Goal: Information Seeking & Learning: Understand process/instructions

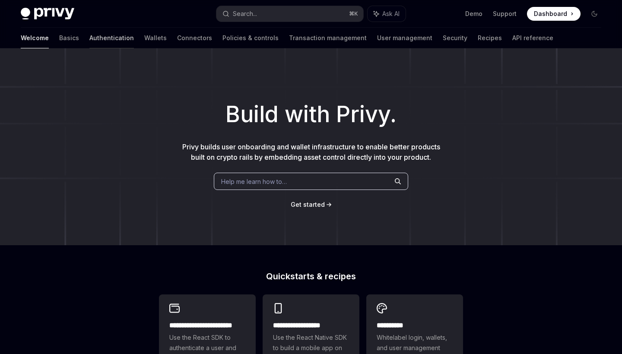
click at [89, 40] on link "Authentication" at bounding box center [111, 38] width 44 height 21
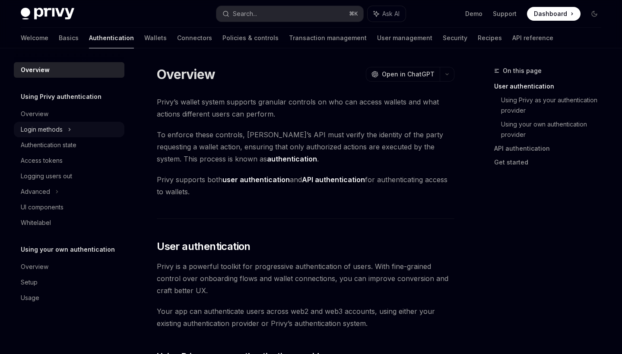
click at [49, 127] on div "Login methods" at bounding box center [42, 129] width 42 height 10
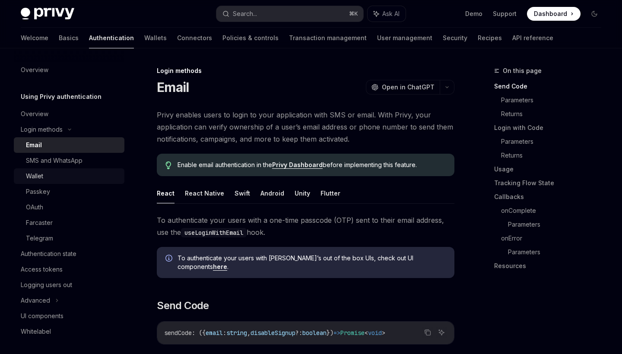
click at [38, 173] on div "Wallet" at bounding box center [34, 176] width 17 height 10
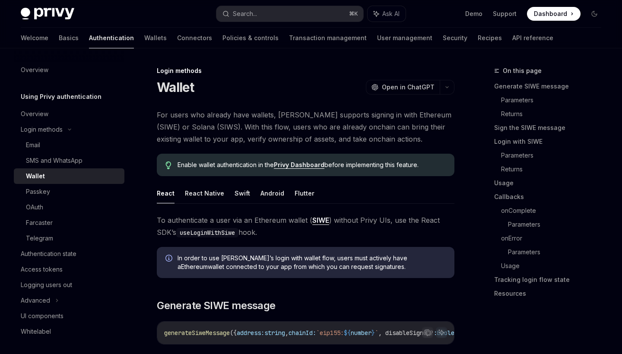
type textarea "*"
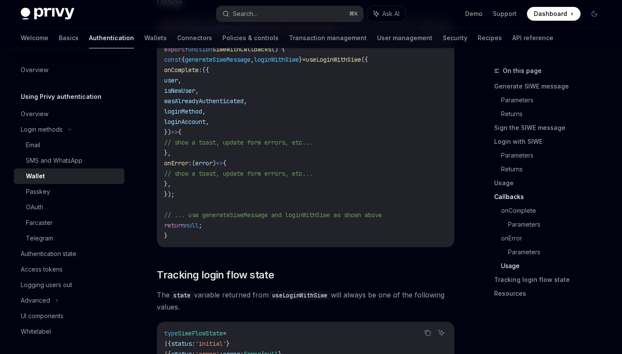
scroll to position [1952, 0]
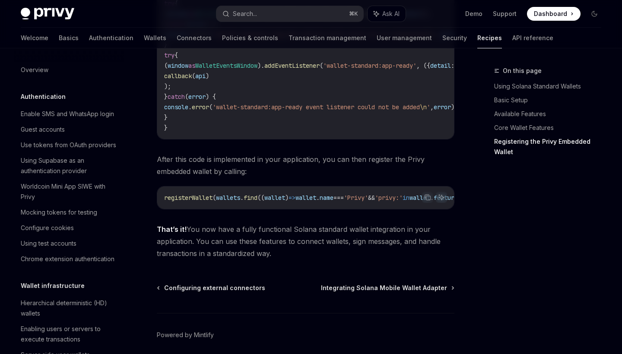
scroll to position [1500, 0]
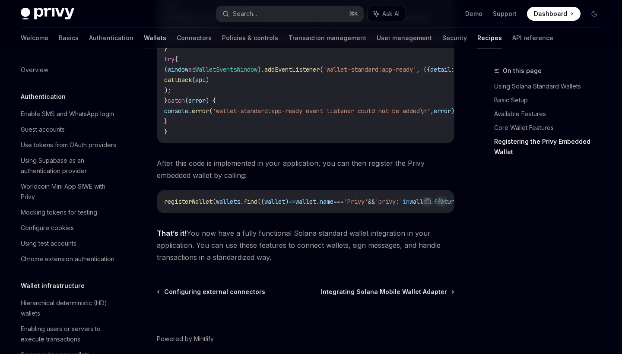
click at [144, 38] on link "Wallets" at bounding box center [155, 38] width 22 height 21
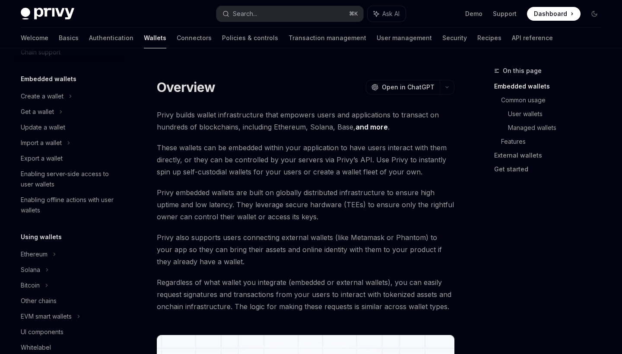
scroll to position [49, 0]
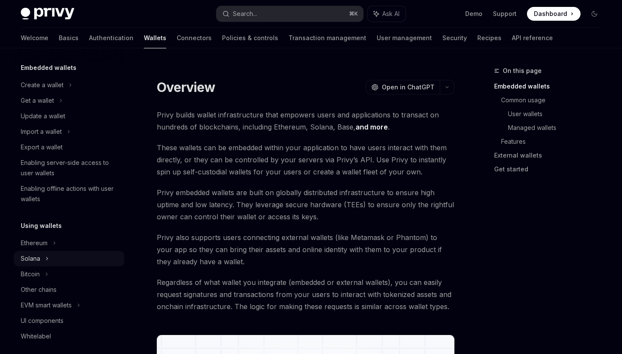
click at [42, 259] on div "Solana" at bounding box center [69, 259] width 111 height 16
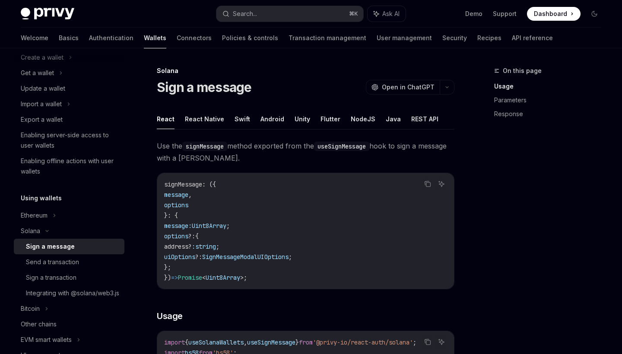
scroll to position [75, 0]
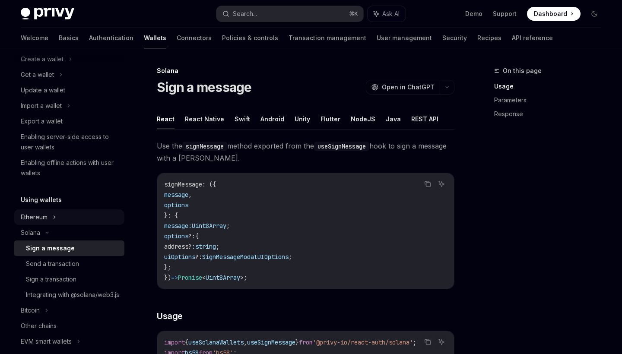
click at [47, 219] on div "Ethereum" at bounding box center [34, 217] width 27 height 10
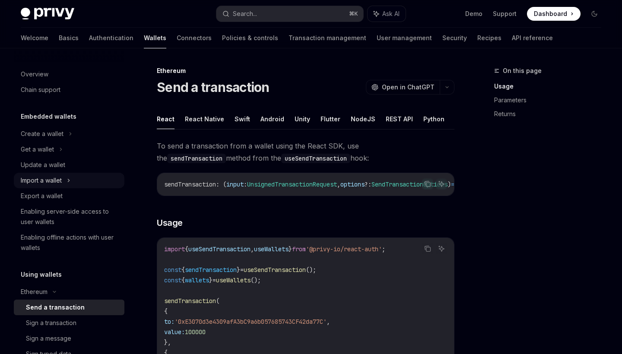
click at [52, 183] on div "Import a wallet" at bounding box center [41, 180] width 41 height 10
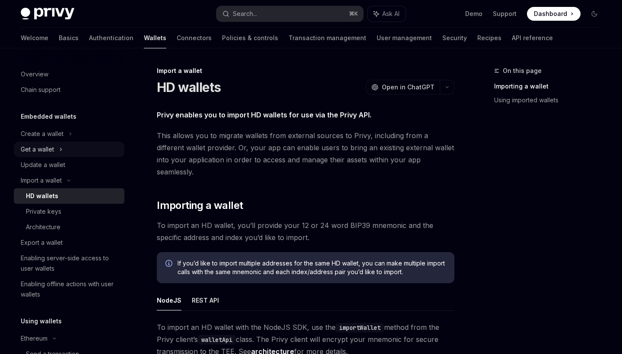
click at [44, 156] on div "Get a wallet" at bounding box center [69, 150] width 111 height 16
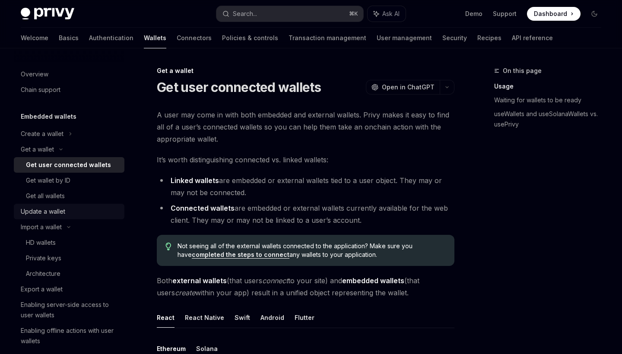
click at [46, 209] on div "Update a wallet" at bounding box center [43, 211] width 44 height 10
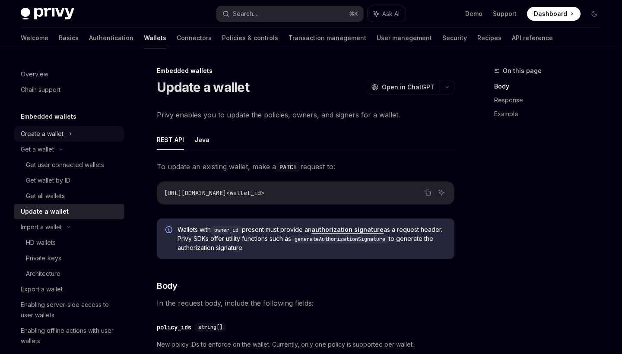
click at [56, 135] on div "Create a wallet" at bounding box center [42, 134] width 43 height 10
type textarea "*"
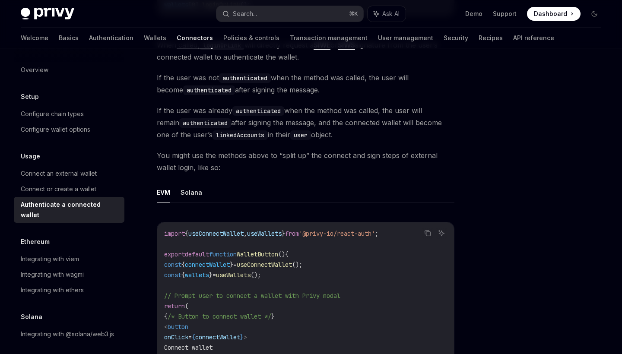
scroll to position [334, 0]
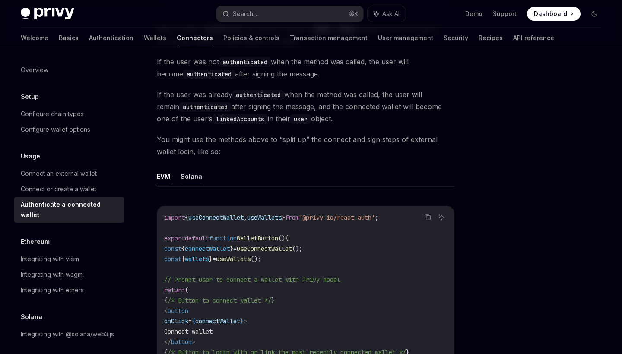
click at [196, 174] on button "Solana" at bounding box center [191, 176] width 22 height 20
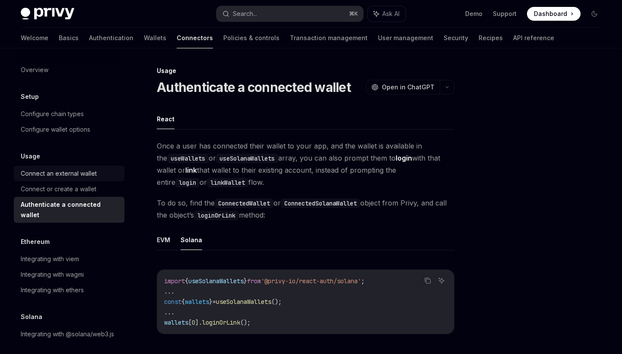
click at [70, 176] on div "Connect an external wallet" at bounding box center [59, 173] width 76 height 10
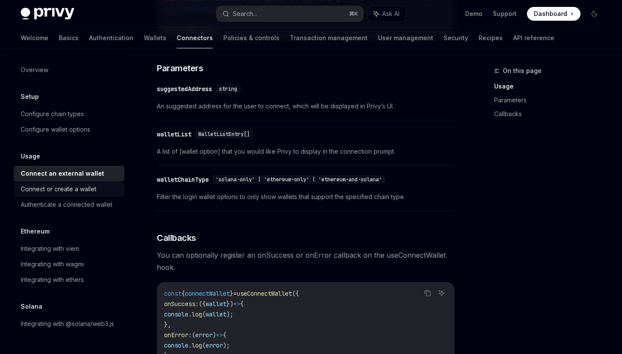
scroll to position [316, 0]
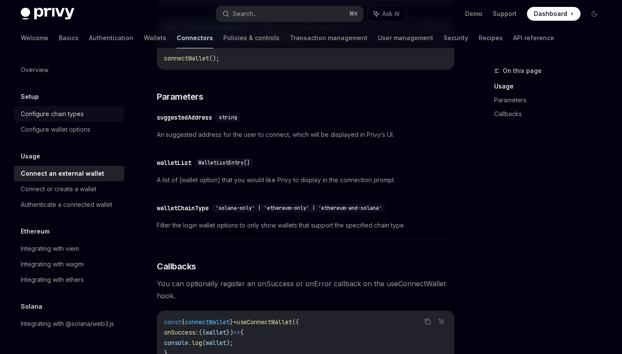
click at [53, 110] on div "Configure chain types" at bounding box center [52, 114] width 63 height 10
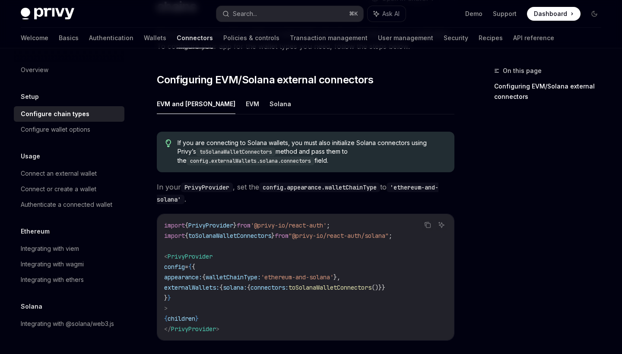
scroll to position [98, 0]
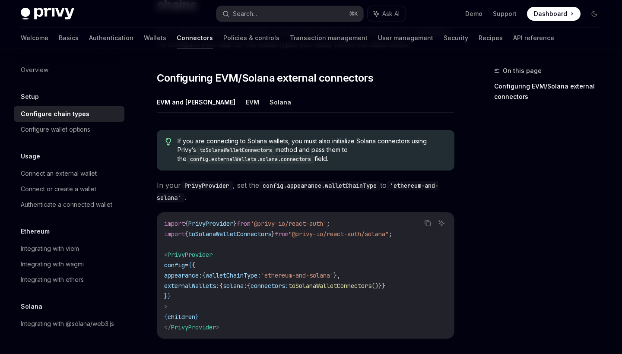
click at [269, 100] on button "Solana" at bounding box center [280, 102] width 22 height 20
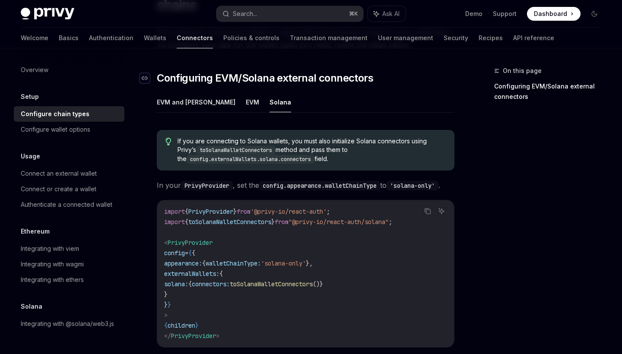
click at [145, 78] on icon "Navigate to header" at bounding box center [145, 77] width 6 height 3
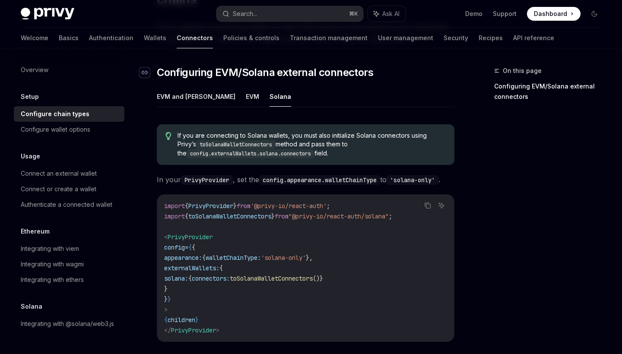
click at [145, 73] on icon "Navigate to header" at bounding box center [145, 72] width 6 height 3
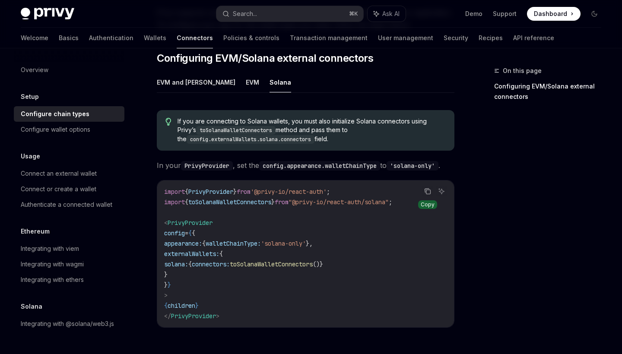
click at [425, 193] on icon "Copy the contents from the code block" at bounding box center [427, 191] width 4 height 4
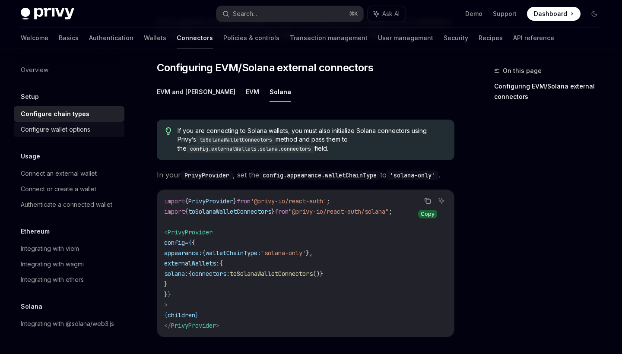
click at [79, 130] on div "Configure wallet options" at bounding box center [56, 129] width 70 height 10
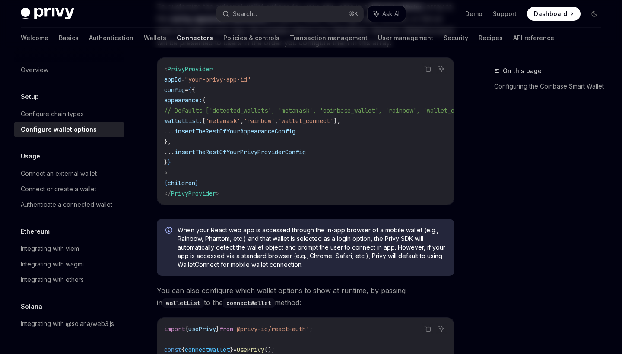
type textarea "*"
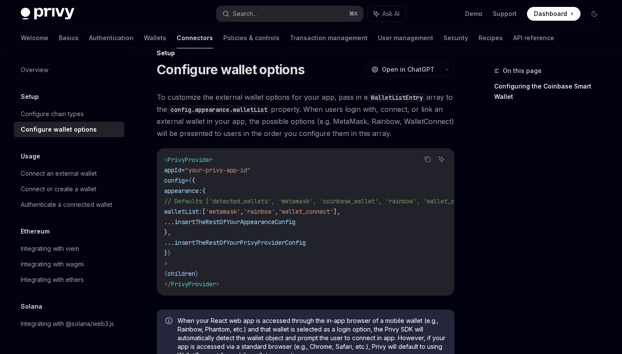
scroll to position [19, 0]
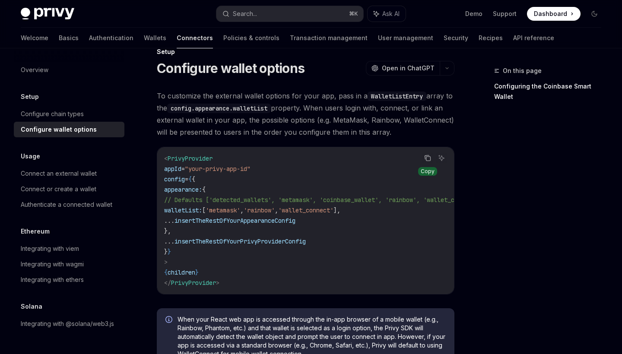
click at [429, 159] on icon "Copy the contents from the code block" at bounding box center [427, 158] width 7 height 7
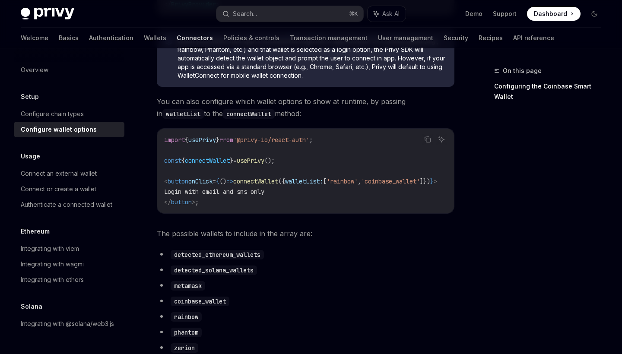
scroll to position [288, 0]
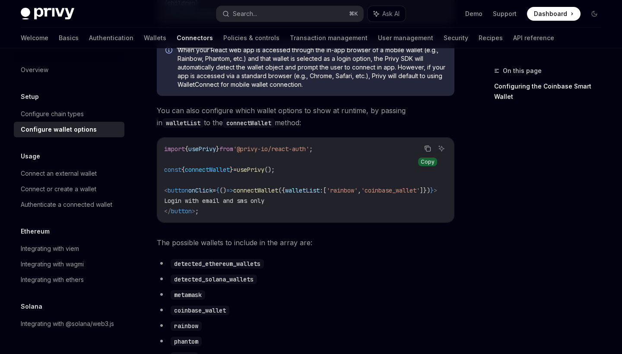
click at [427, 149] on icon "Copy the contents from the code block" at bounding box center [427, 148] width 7 height 7
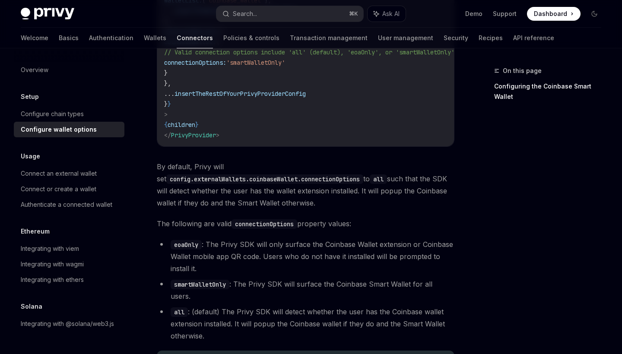
scroll to position [1137, 0]
